Goal: Navigation & Orientation: Find specific page/section

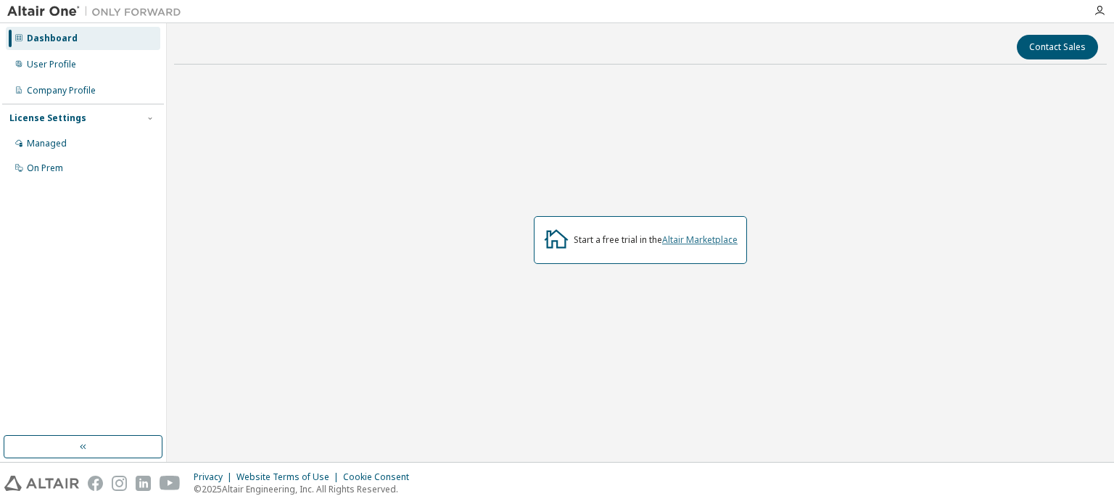
click at [696, 240] on link "Altair Marketplace" at bounding box center [699, 240] width 75 height 12
